Goal: Transaction & Acquisition: Purchase product/service

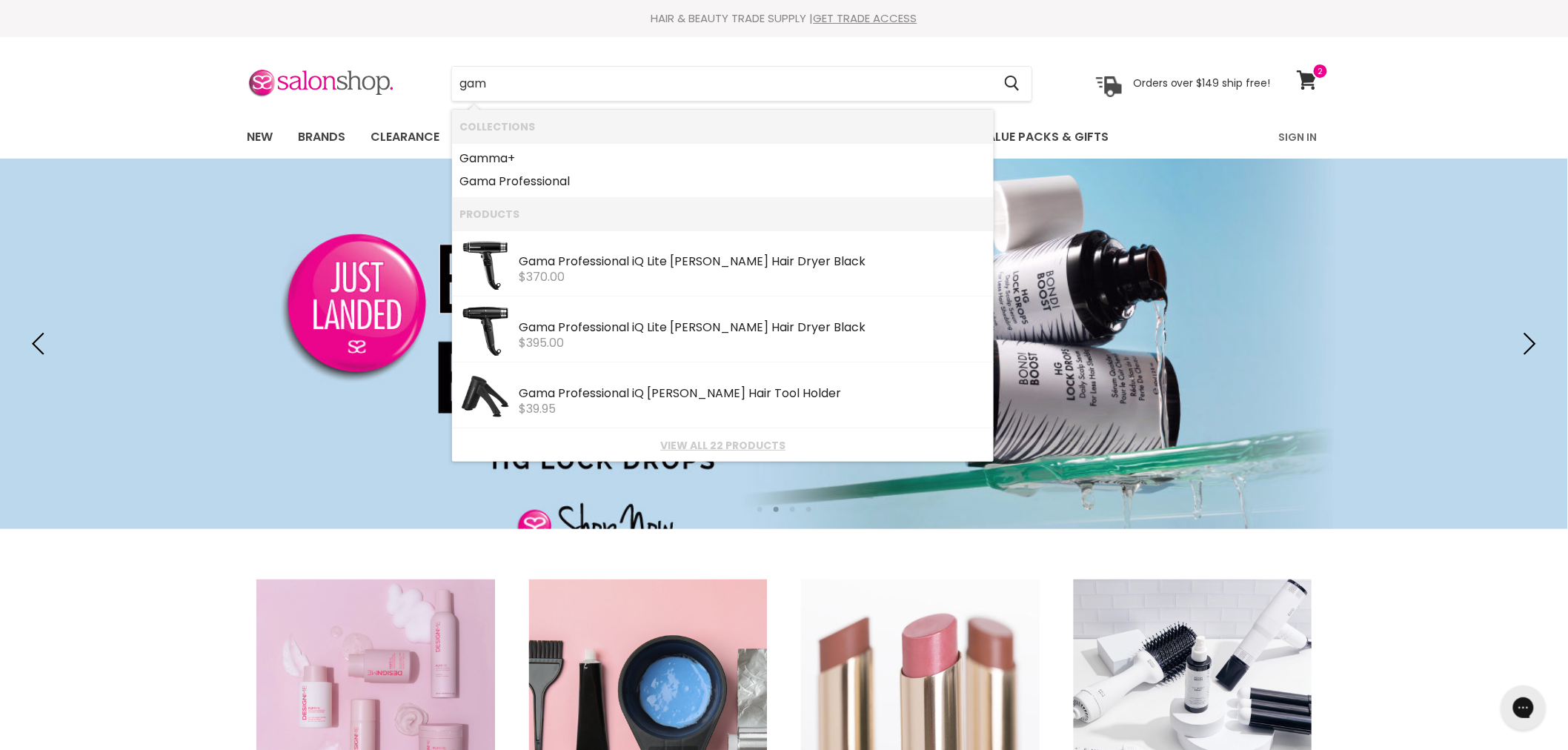
type input "gama"
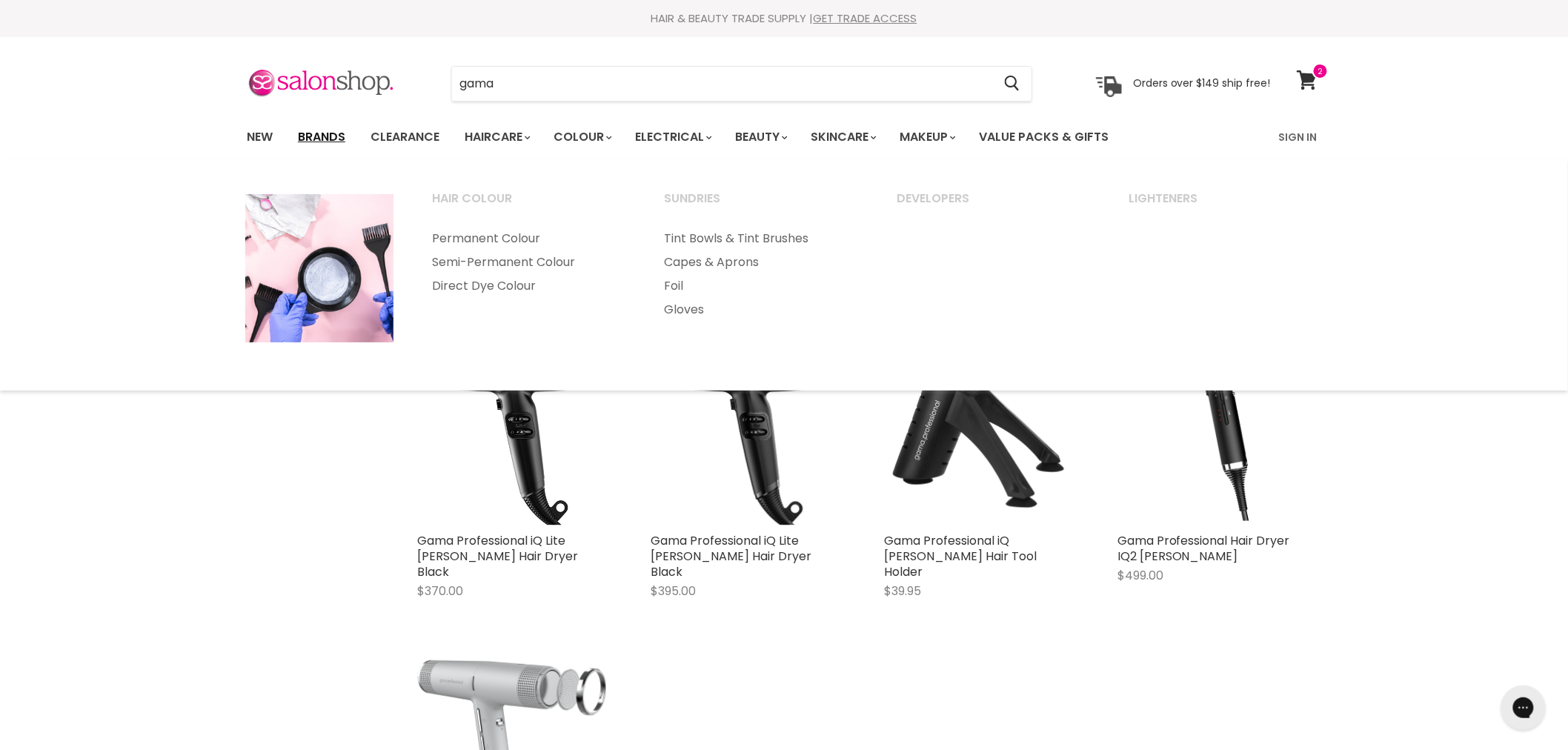
click at [321, 141] on link "Brands" at bounding box center [321, 137] width 70 height 31
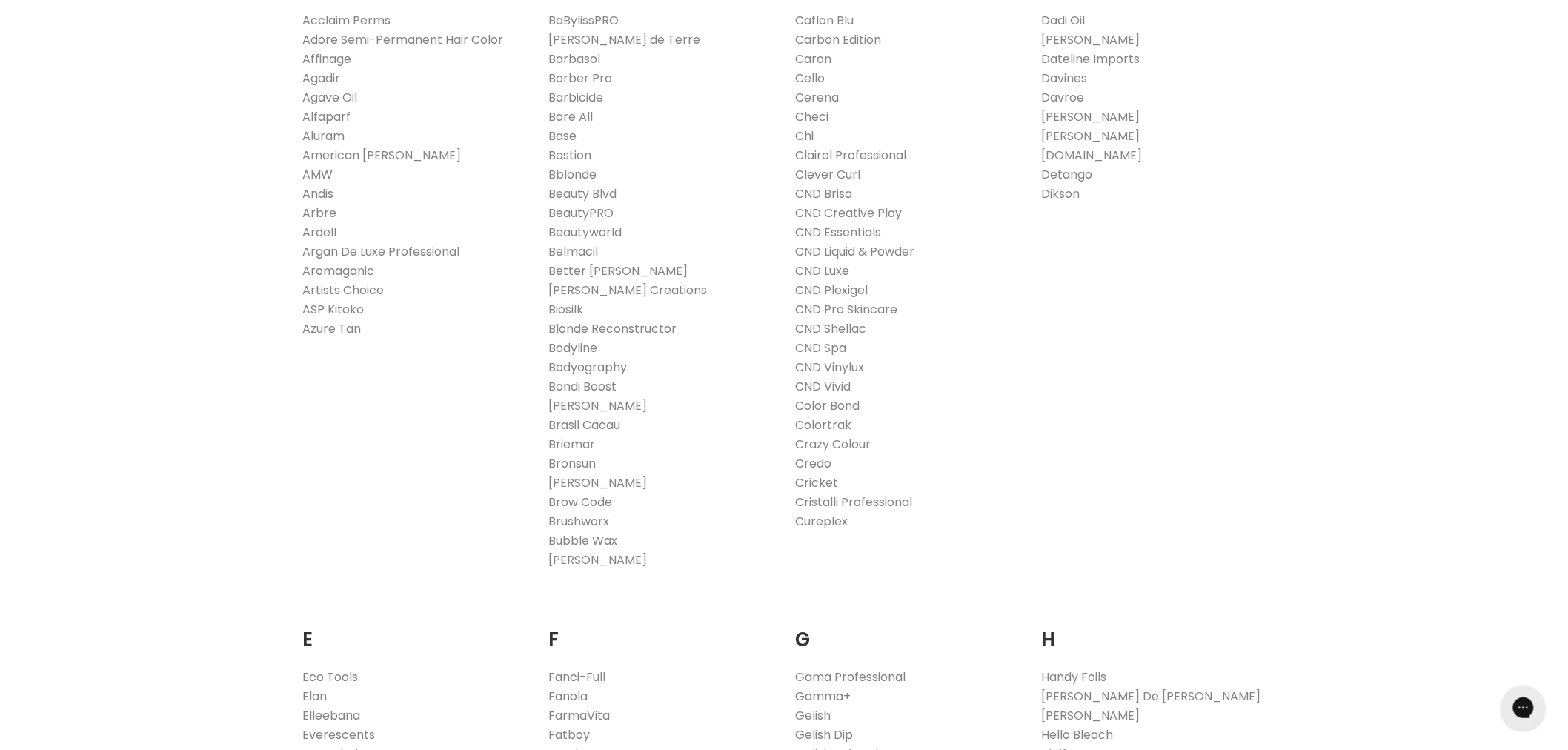
scroll to position [658, 0]
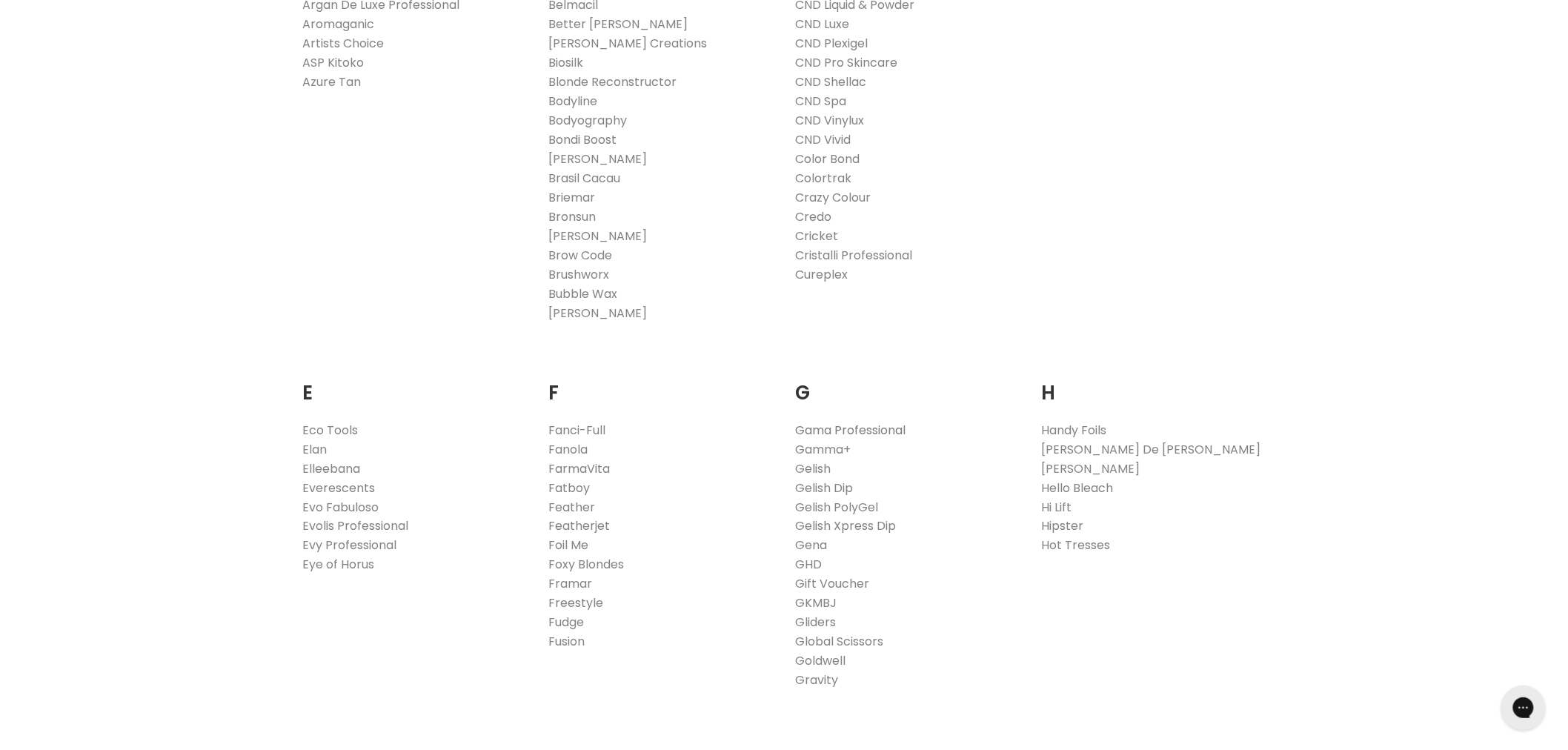
click at [856, 428] on link "Gama Professional" at bounding box center [851, 430] width 110 height 17
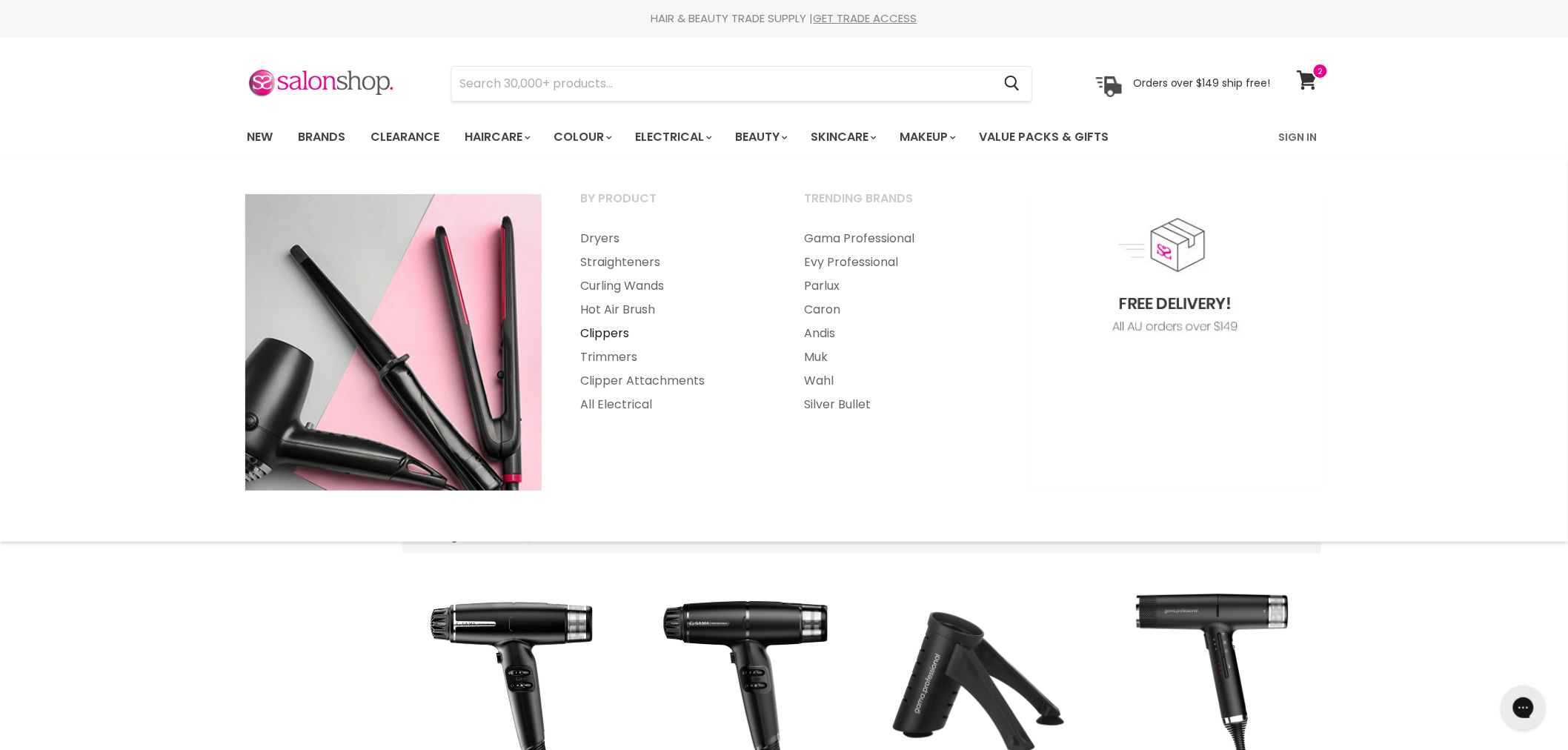
click at [615, 329] on link "Clippers" at bounding box center [672, 333] width 221 height 24
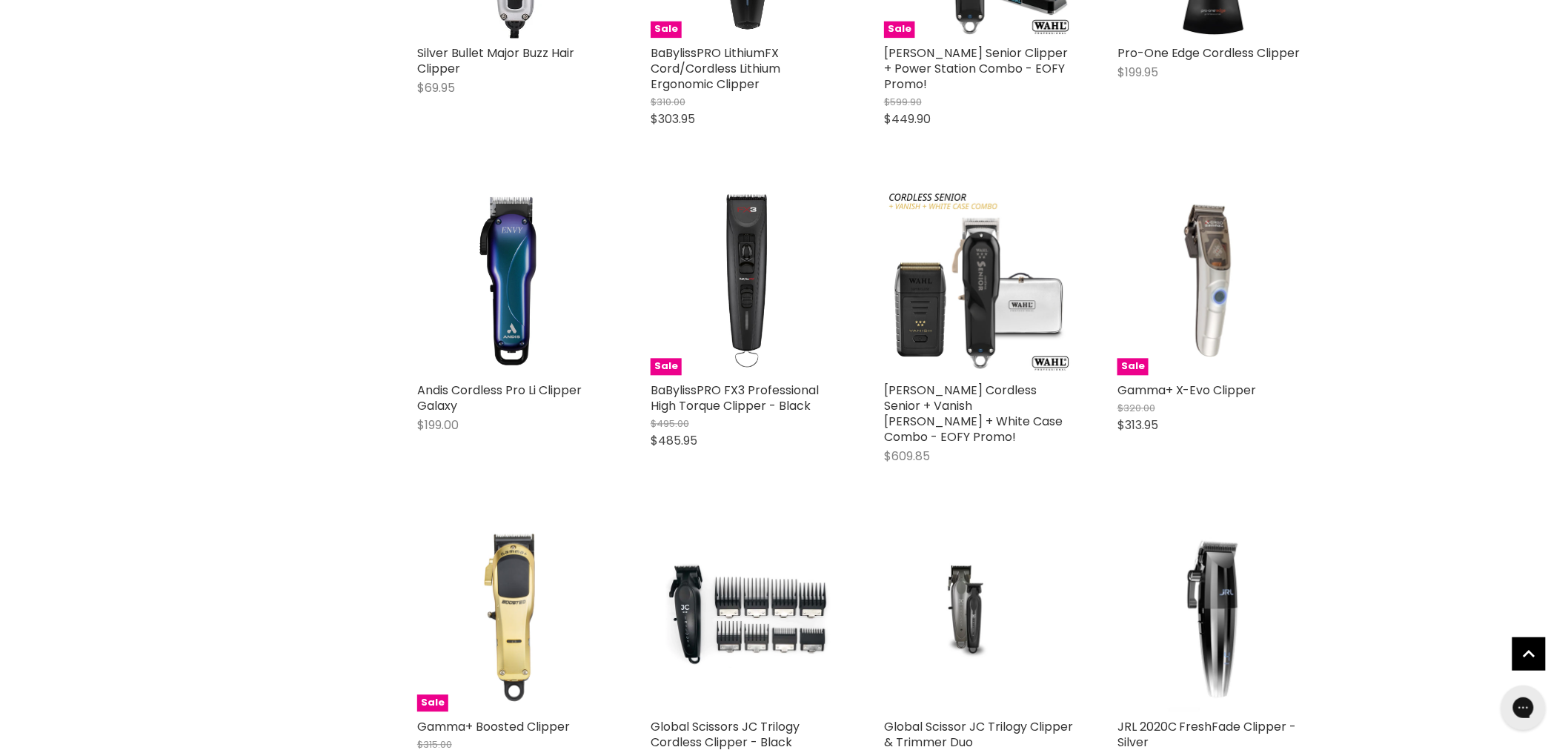
scroll to position [3622, 0]
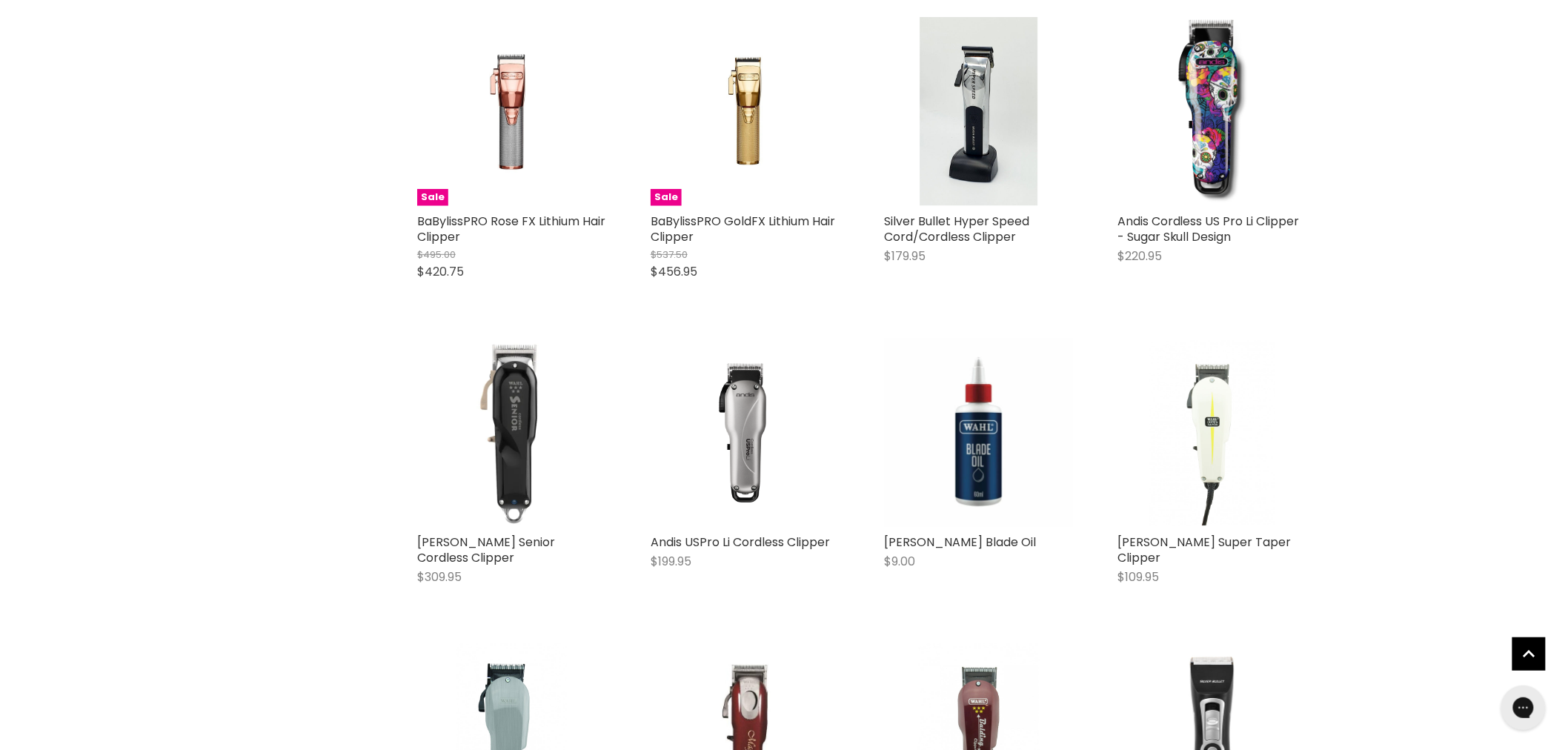
scroll to position [7245, 0]
